Goal: Task Accomplishment & Management: Manage account settings

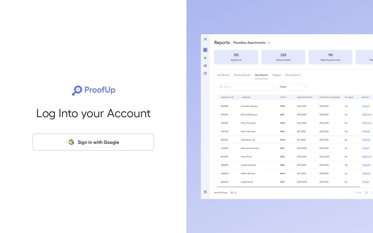
click at [121, 142] on button "Sign in with Google" at bounding box center [93, 142] width 121 height 17
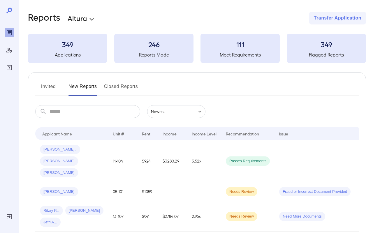
click at [53, 88] on button "Invited" at bounding box center [48, 89] width 26 height 14
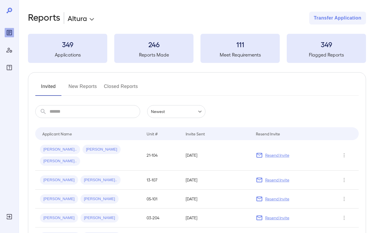
click at [80, 88] on button "New Reports" at bounding box center [82, 89] width 29 height 14
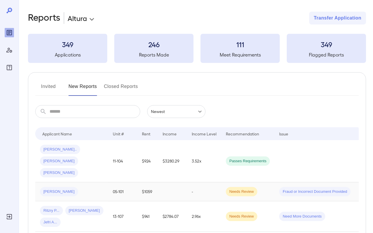
click at [90, 187] on div "[PERSON_NAME]" at bounding box center [71, 191] width 63 height 9
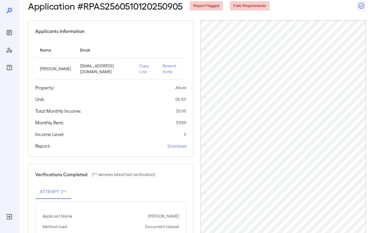
scroll to position [51, 0]
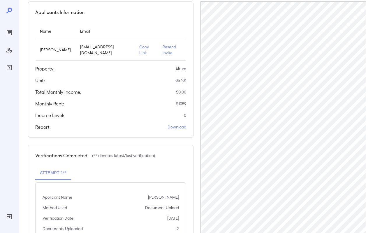
click at [139, 47] on p "Copy Link" at bounding box center [146, 50] width 14 height 12
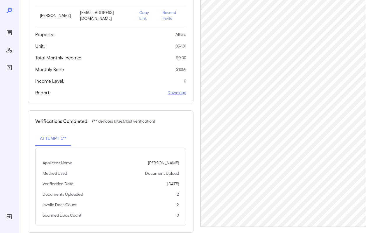
scroll to position [91, 0]
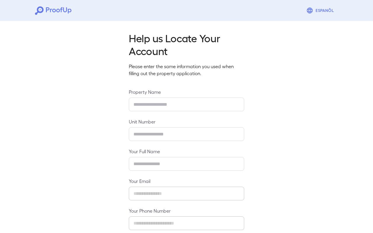
scroll to position [31, 0]
